Goal: Find specific page/section: Find specific page/section

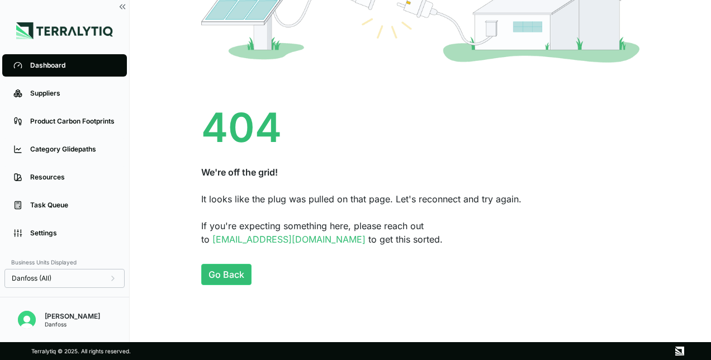
scroll to position [152, 0]
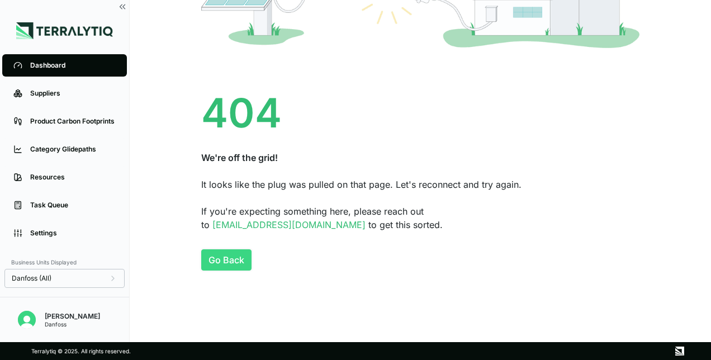
click at [241, 259] on button "Go Back" at bounding box center [226, 259] width 50 height 21
